Goal: Task Accomplishment & Management: Complete application form

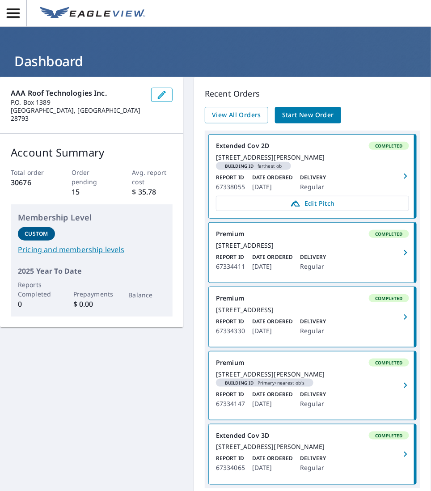
click at [294, 112] on span "Start New Order" at bounding box center [308, 115] width 52 height 11
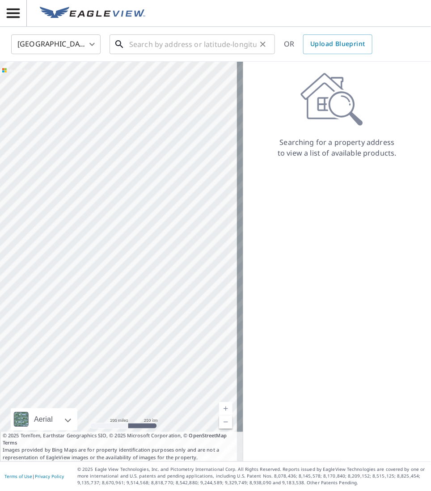
click at [147, 47] on input "text" at bounding box center [193, 44] width 128 height 25
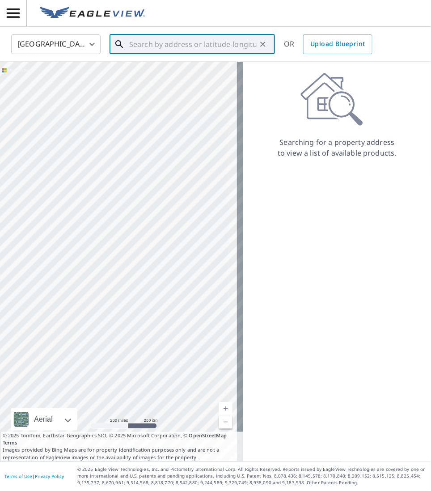
paste input "[STREET_ADDRESS][PERSON_NAME]"
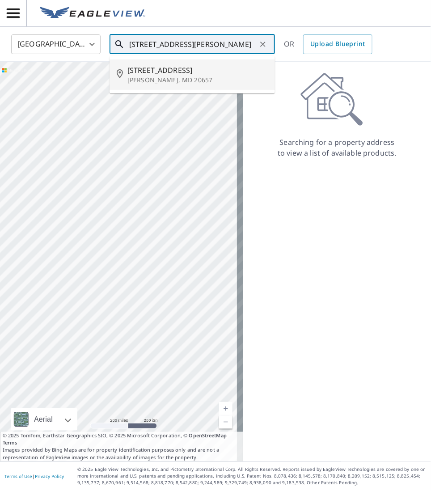
click at [155, 74] on span "[STREET_ADDRESS]" at bounding box center [198, 70] width 140 height 11
type input "[STREET_ADDRESS][PERSON_NAME]"
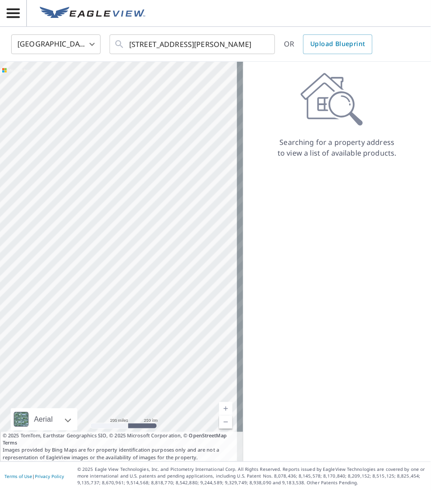
scroll to position [0, 0]
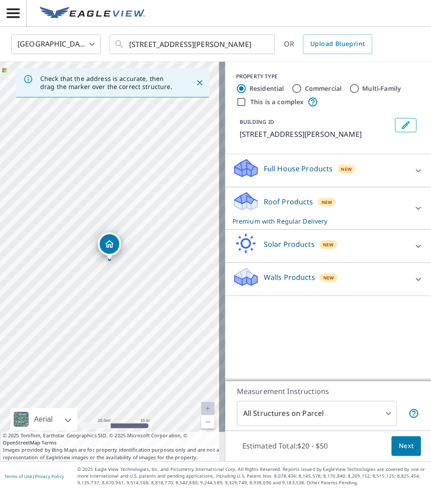
click at [408, 447] on button "Next" at bounding box center [407, 447] width 30 height 20
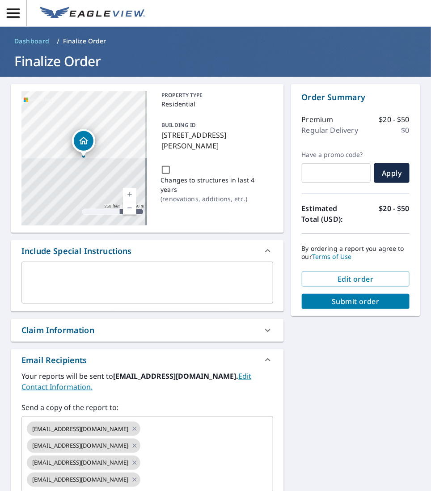
click at [51, 280] on textarea at bounding box center [147, 283] width 239 height 26
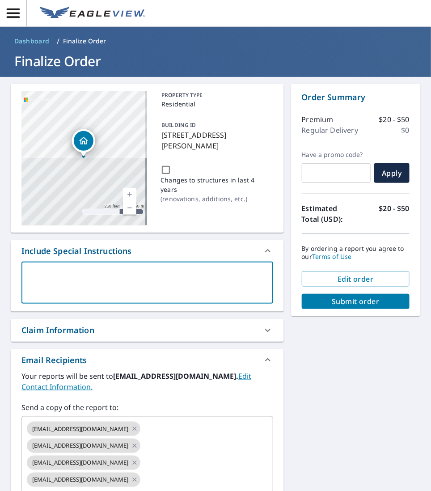
paste textarea "[PERSON_NAME] WoNum # 25-1913"
type textarea "[PERSON_NAME] WoNum # 25-1913"
type textarea "x"
click at [62, 276] on textarea "[PERSON_NAME] WoNum # 25-1913" at bounding box center [147, 283] width 239 height 26
type textarea "[PERSON_NAME] A # 25-1913"
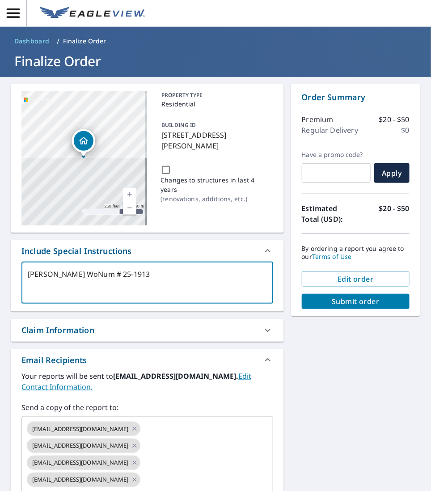
type textarea "x"
type textarea "[PERSON_NAME] # 25-1913"
type textarea "x"
type textarea "[PERSON_NAME] App # 25-1913"
type textarea "x"
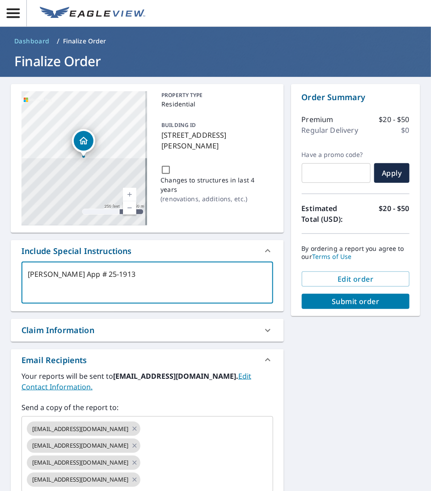
type textarea "[PERSON_NAME] Appr # 25-1913"
type textarea "x"
type textarea "[PERSON_NAME] # 25-1913"
type textarea "x"
type textarea "[PERSON_NAME] Apprai # 25-1913"
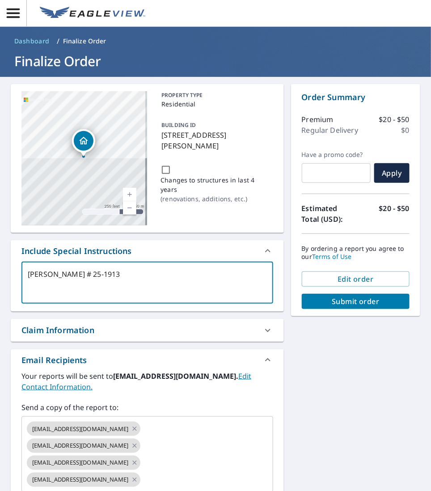
type textarea "x"
type textarea "[PERSON_NAME] Apprais # 25-1913"
type textarea "x"
type textarea "[PERSON_NAME] Appraisa # 25-1913"
type textarea "x"
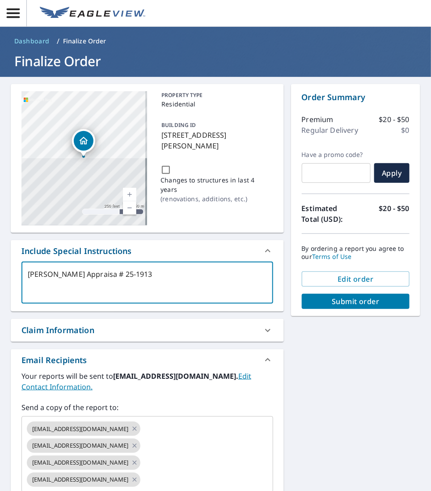
type textarea "[PERSON_NAME] Appraisal # 25-1913"
type textarea "x"
drag, startPoint x: 134, startPoint y: 276, endPoint x: -9, endPoint y: 274, distance: 143.2
click at [0, 274] on html "DW DW Dashboard / Finalize Order Finalize Order [STREET_ADDRESS][PERSON_NAME] A…" at bounding box center [215, 245] width 431 height 491
click at [185, 281] on textarea "[PERSON_NAME] Appraisal # 25-1913" at bounding box center [147, 283] width 239 height 26
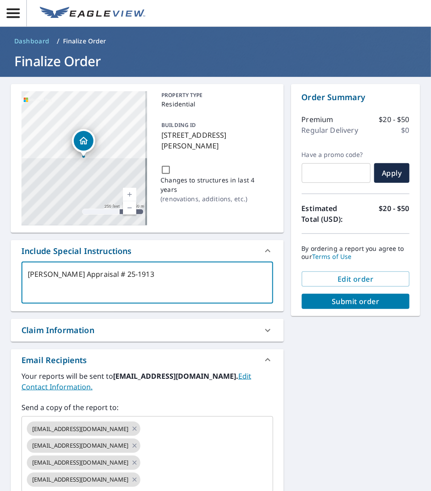
type textarea "[PERSON_NAME] Appraisal # 25-1913"
click at [265, 331] on icon at bounding box center [268, 330] width 11 height 11
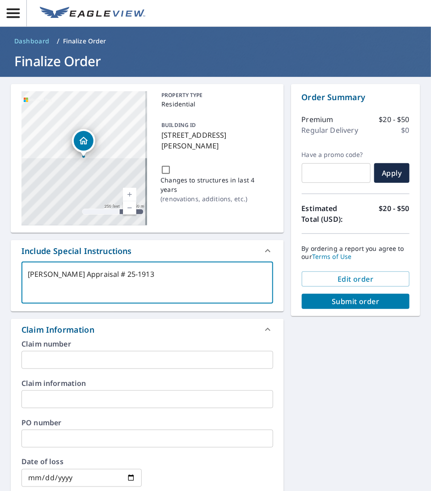
drag, startPoint x: 150, startPoint y: 274, endPoint x: -9, endPoint y: 270, distance: 159.8
click at [0, 270] on html "DW DW Dashboard / Finalize Order Finalize Order [STREET_ADDRESS][PERSON_NAME] A…" at bounding box center [215, 245] width 431 height 491
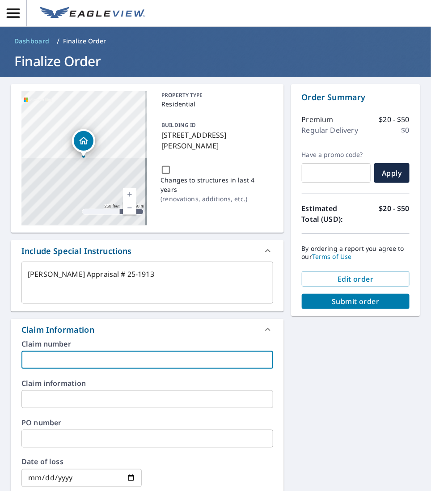
click at [64, 354] on input "text" at bounding box center [147, 360] width 252 height 18
paste input "[PERSON_NAME] Appraisal # 25-1913"
type textarea "x"
type input "[PERSON_NAME] Appraisal # 25-1913"
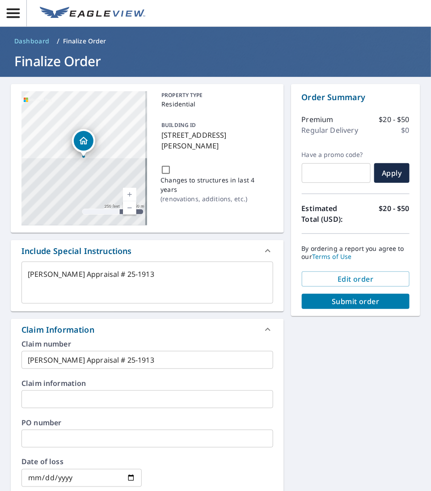
type textarea "x"
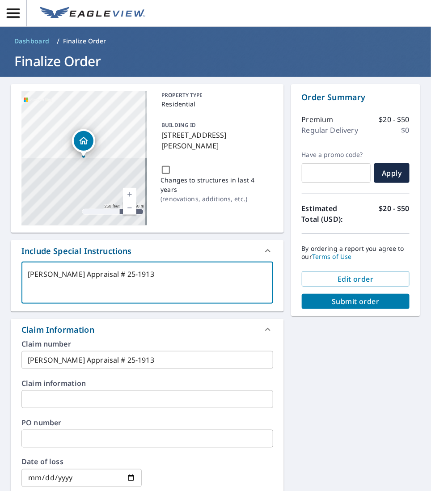
drag, startPoint x: 127, startPoint y: 270, endPoint x: -9, endPoint y: 272, distance: 136.0
click at [0, 272] on html "DW DW Dashboard / Finalize Order Finalize Order [STREET_ADDRESS][PERSON_NAME] A…" at bounding box center [215, 245] width 431 height 491
paste textarea "We need, XML, ESX, and an Extra Page that is blank for field notes 25-1913 [PER…"
type textarea "We need, XML, ESX, and an Extra Page that is blank for field notes 25-1913 [PER…"
type textarea "x"
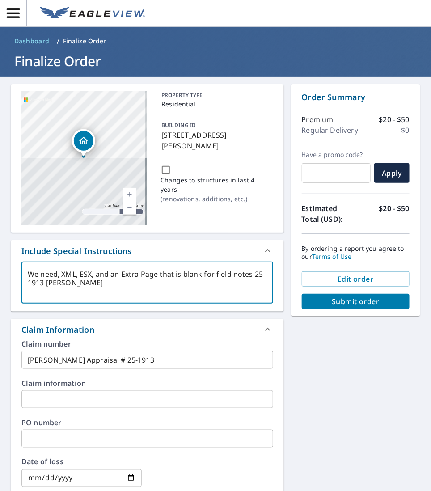
drag, startPoint x: 80, startPoint y: 274, endPoint x: 98, endPoint y: 273, distance: 17.9
click at [98, 273] on textarea "We need, XML, ESX, and an Extra Page that is blank for field notes 25-1913 [PER…" at bounding box center [147, 283] width 239 height 26
type textarea "We need, XML, and an Extra Page that is blank for field notes 25-1913 [PERSON_N…"
type textarea "x"
click at [57, 276] on textarea "We need, XML, and an Extra Page that is blank for field notes 25-1913 [PERSON_N…" at bounding box center [147, 283] width 239 height 26
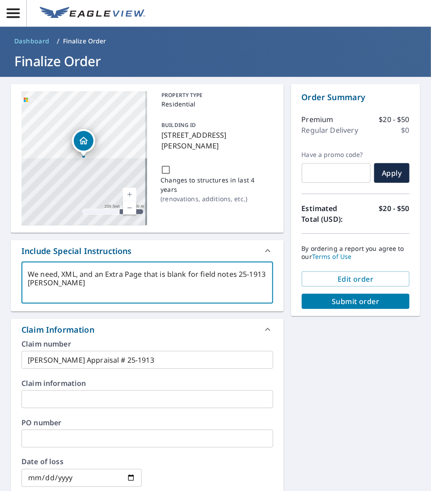
type textarea "We need , XML, and an Extra Page that is blank for field notes 25-1913 [PERSON_…"
type textarea "x"
type textarea "We need d, XML, and an Extra Page that is blank for field notes 25-1913 [PERSON…"
type textarea "x"
type textarea "We need da, XML, and an Extra Page that is blank for field notes 25-1913 [PERSO…"
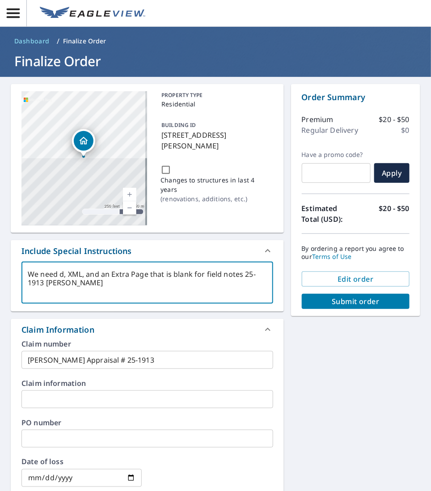
type textarea "x"
type textarea "We need dai, XML, and an Extra Page that is blank for field notes 25-1913 [PERS…"
type textarea "x"
type textarea "We need daig, XML, and an Extra Page that is blank for field notes 25-1913 [PER…"
type textarea "x"
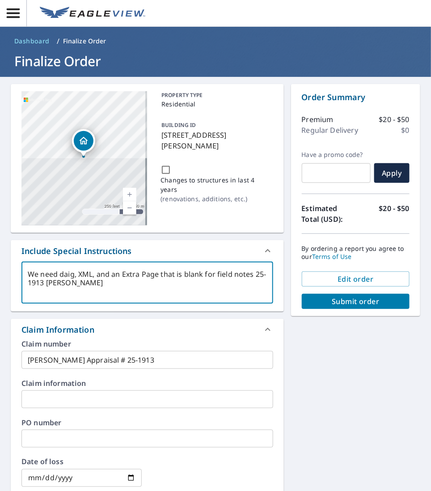
type textarea "We need daigr, XML, and an Extra Page that is blank for field notes 25-1913 [PE…"
type textarea "x"
type textarea "We need daigra, XML, and an Extra Page that is blank for field notes 25-1913 [P…"
type textarea "x"
type textarea "We need daigram, XML, and an Extra Page that is blank for field notes 25-1913 […"
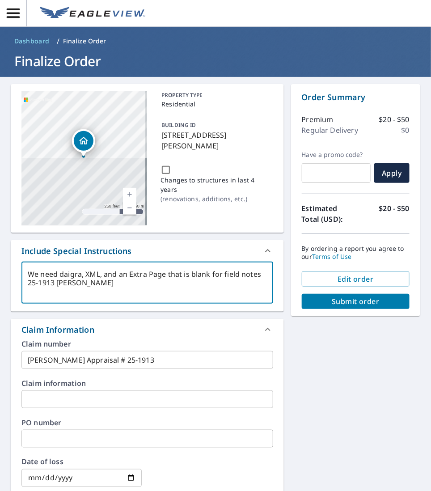
type textarea "x"
type textarea "We need daigram, XML, and an Extra Page that is blank for field notes 25-1913 […"
type textarea "x"
type textarea "We need diagram, XML, and an Extra Page that is blank for field notes 25-1913 […"
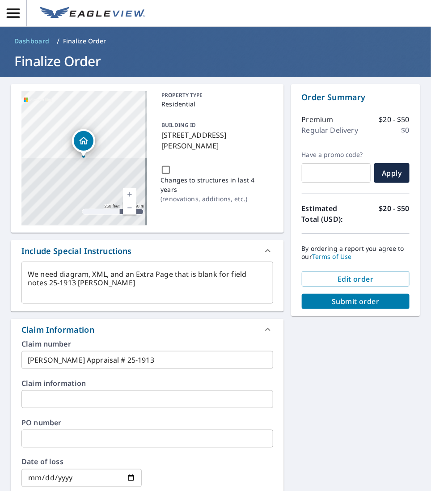
type textarea "x"
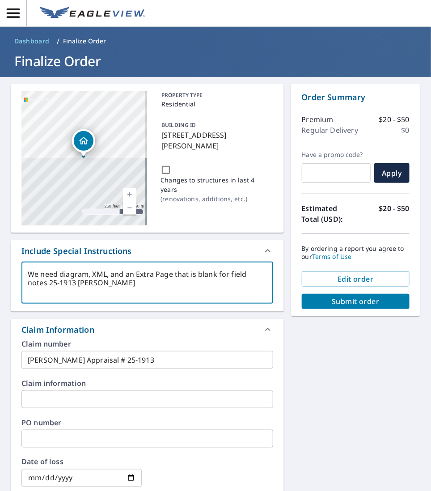
click at [120, 286] on textarea "We need diagram, XML, and an Extra Page that is blank for field notes 25-1913 […" at bounding box center [147, 283] width 239 height 26
click at [44, 284] on textarea "We need diagram, XML, and an Extra Page that is blank for field notes 25-1913 […" at bounding box center [147, 283] width 239 height 26
type textarea "We need diagram, XML, and an Extra Page that is blank for field notes. 25-1913 …"
type textarea "x"
type textarea "We need diagram, XML, and an Extra Page that is blank for field notes. 25-1913 …"
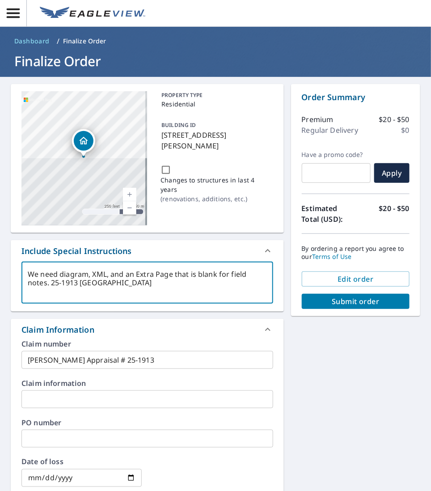
type textarea "x"
type textarea "We need diagram, XML, and an Extra Page that is blank for field notes. - 25-191…"
type textarea "x"
type textarea "We need diagram, XML, and an Extra Page that is blank for field notes. - 25-191…"
type textarea "x"
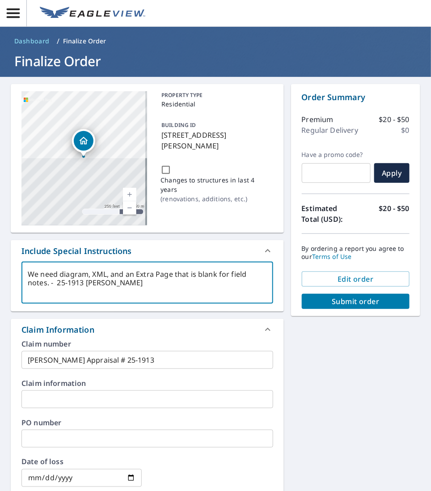
click at [151, 291] on textarea "We need diagram, XML, and an Extra Page that is blank for field notes. - 25-191…" at bounding box center [147, 283] width 239 height 26
type textarea "We need diagram, XML, and an Extra Page that is blank for field notes. - 25-191…"
click at [353, 302] on span "Submit order" at bounding box center [356, 302] width 94 height 10
type textarea "x"
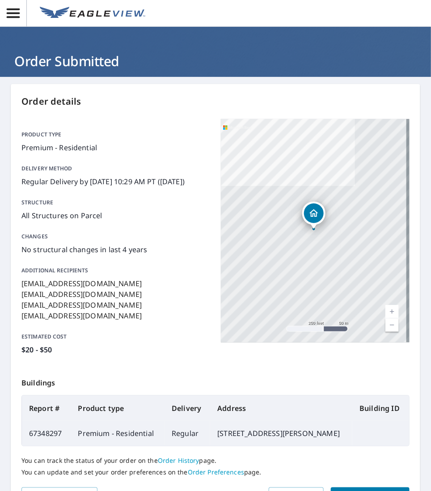
click at [49, 446] on td "67348297" at bounding box center [46, 433] width 49 height 25
copy td "67348297"
